Goal: Complete application form

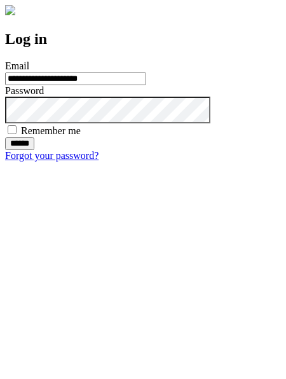
type input "**********"
click at [34, 150] on input "******" at bounding box center [19, 143] width 29 height 13
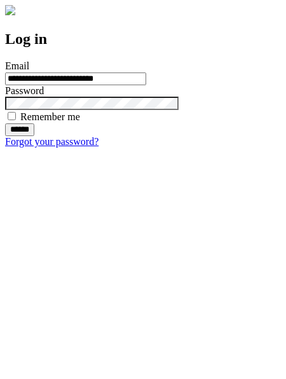
type input "**********"
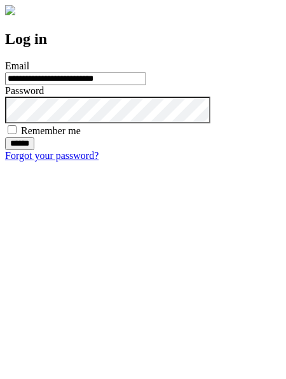
click at [34, 150] on input "******" at bounding box center [19, 143] width 29 height 13
